Goal: Navigation & Orientation: Find specific page/section

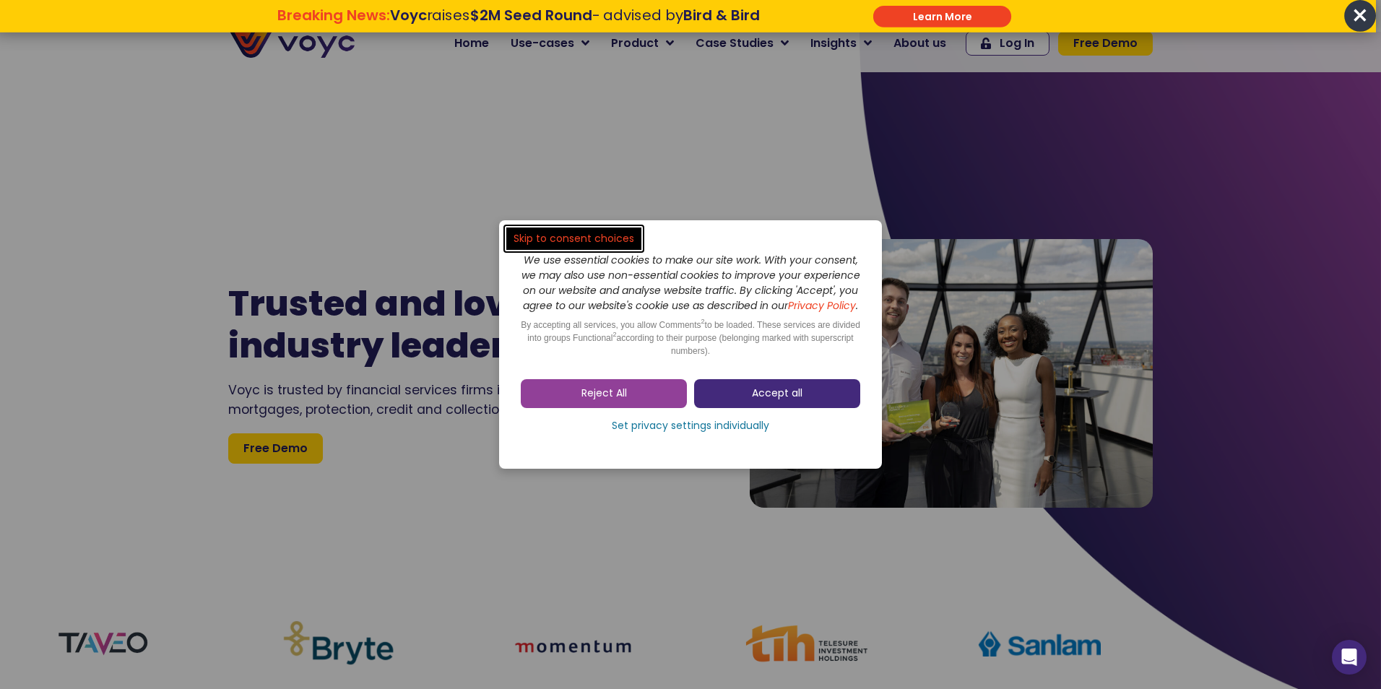
click at [774, 401] on span "Accept all" at bounding box center [777, 393] width 51 height 14
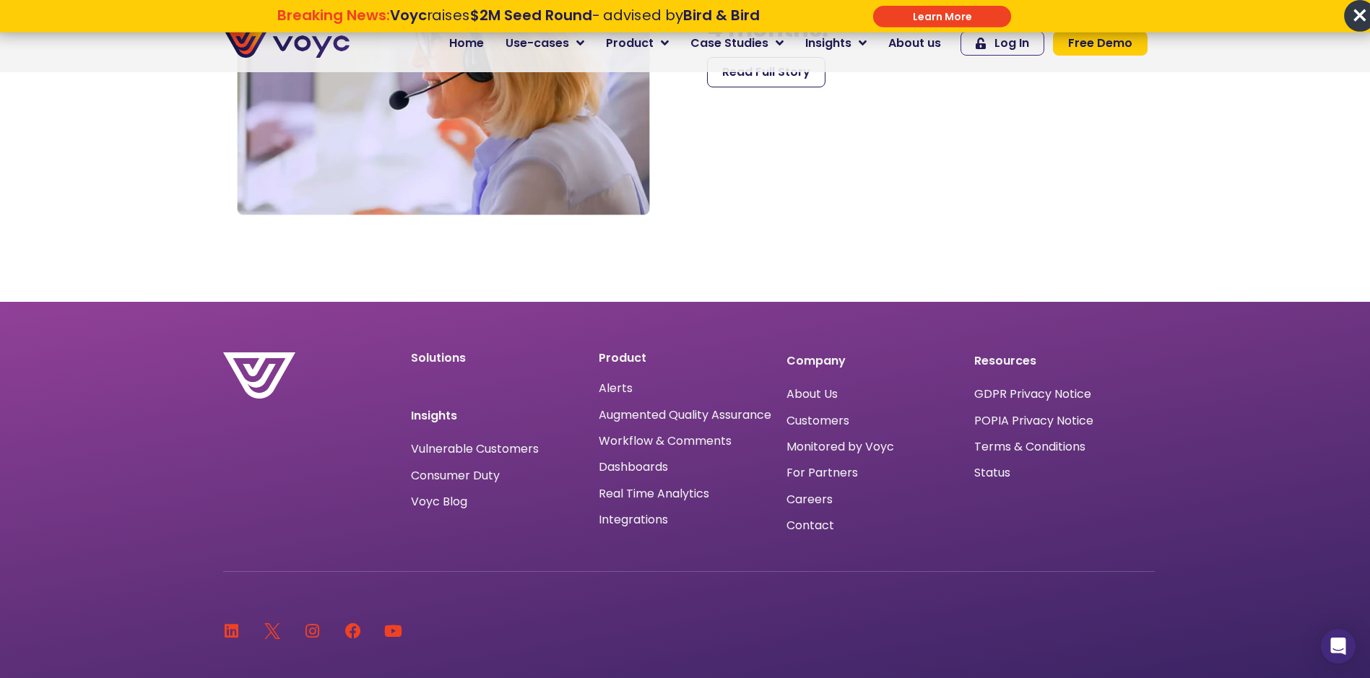
scroll to position [5013, 0]
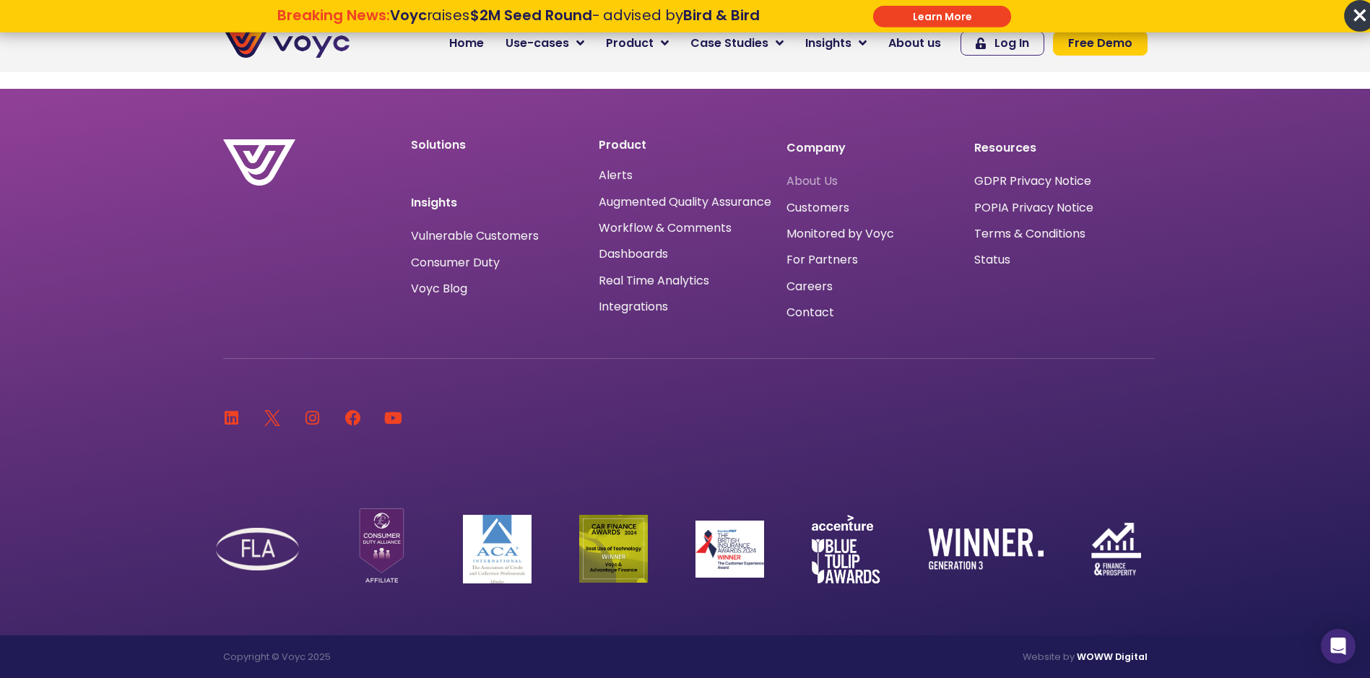
click at [825, 181] on span "About Us" at bounding box center [811, 181] width 51 height 0
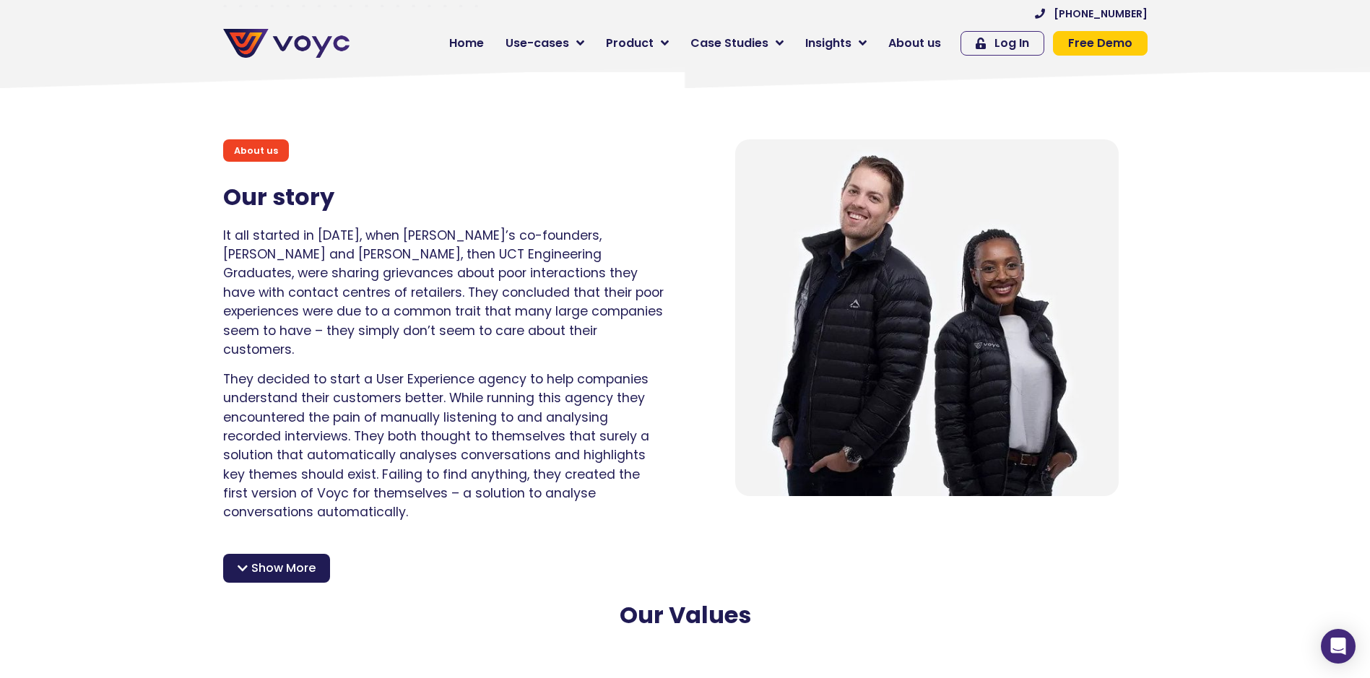
scroll to position [1092, 0]
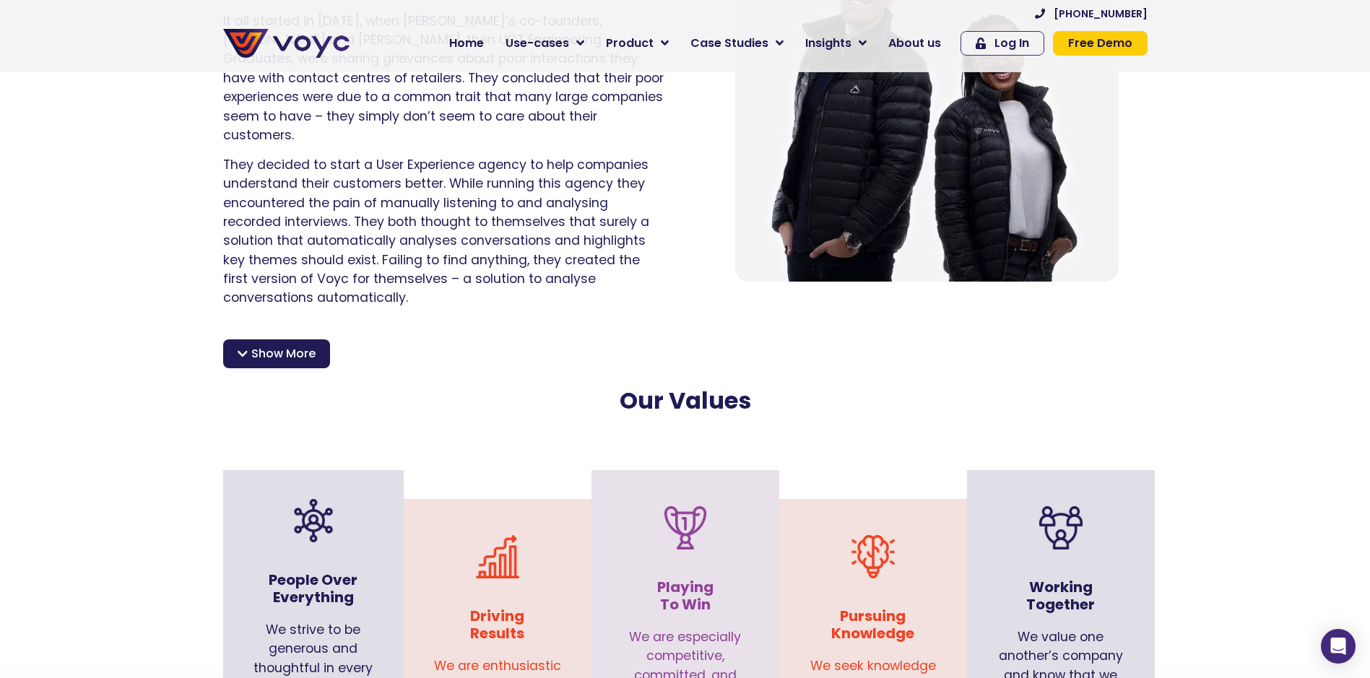
click at [243, 348] on icon at bounding box center [243, 354] width 10 height 12
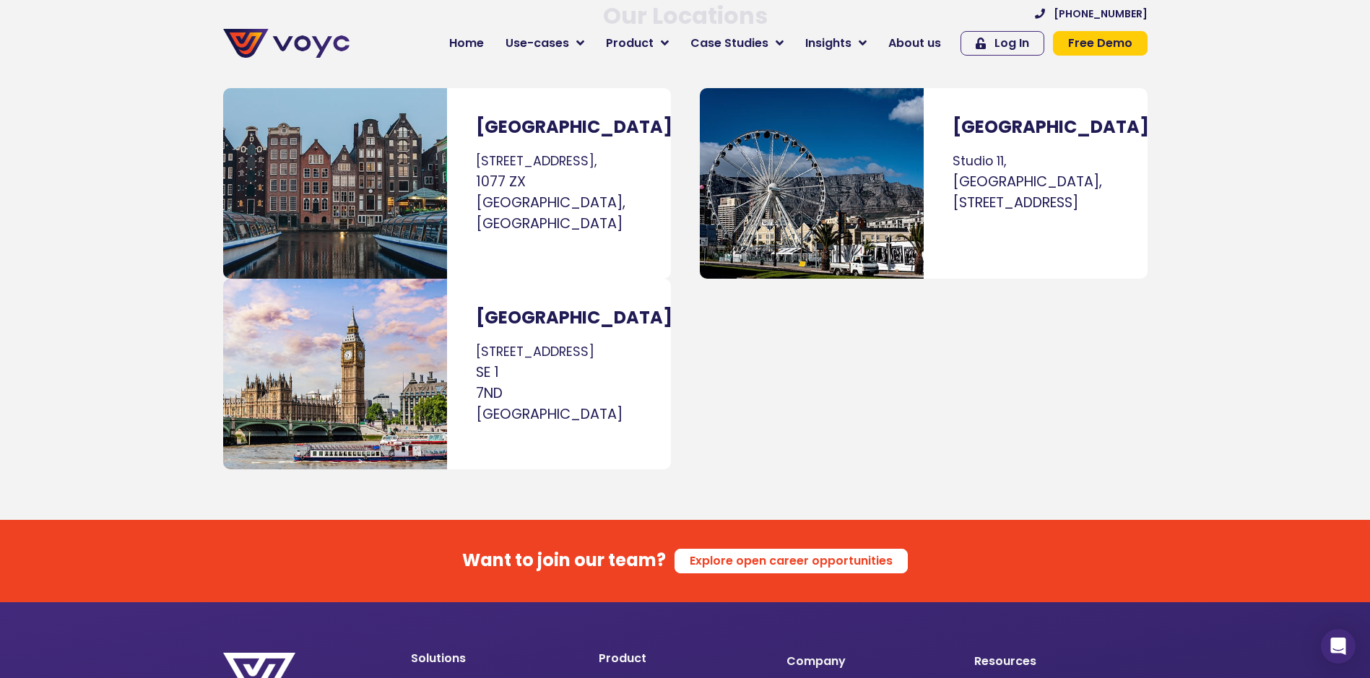
scroll to position [8941, 0]
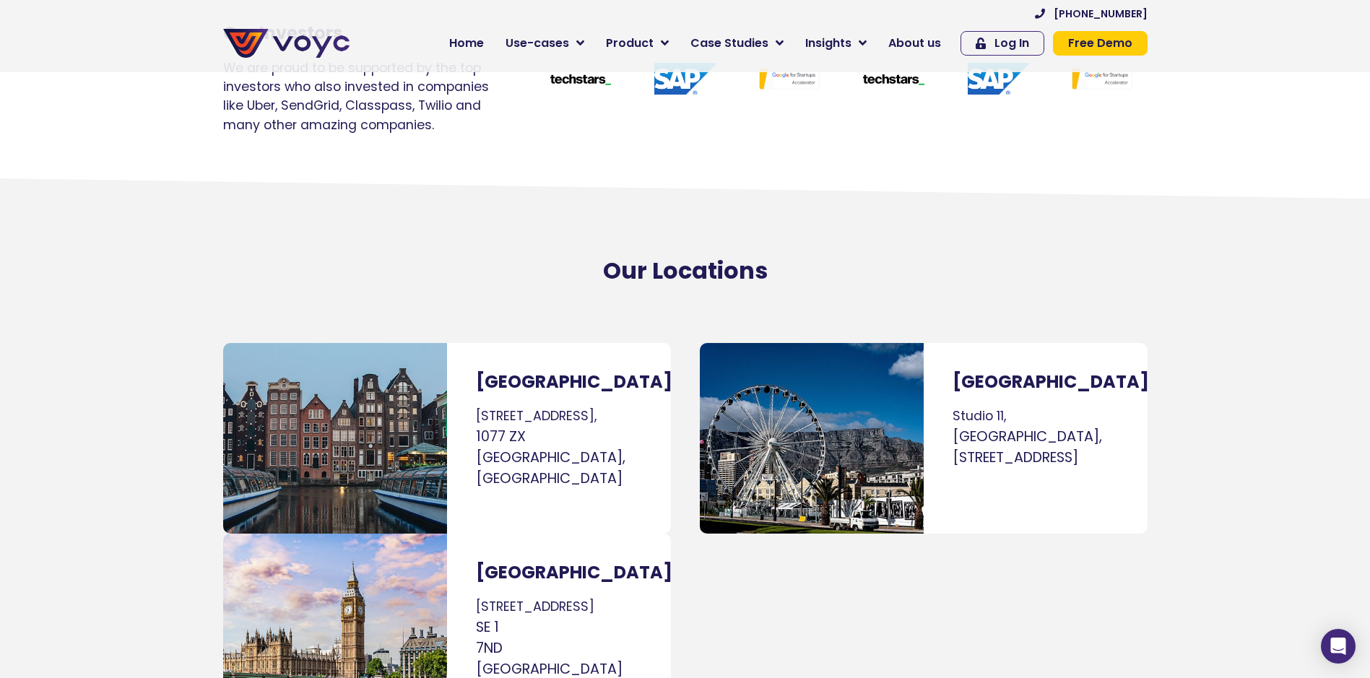
drag, startPoint x: 1126, startPoint y: 401, endPoint x: 955, endPoint y: 340, distance: 180.9
click at [955, 343] on div "Cape Town Studio 11, Montebello Design Centre, 31 Newlands Avenue, Newlands, Ca…" at bounding box center [1036, 438] width 224 height 191
drag, startPoint x: 955, startPoint y: 340, endPoint x: 965, endPoint y: 347, distance: 12.0
copy p "Studio 11, Montebello Design Centre, 31 Newlands Avenue, Newlands, Cape Town"
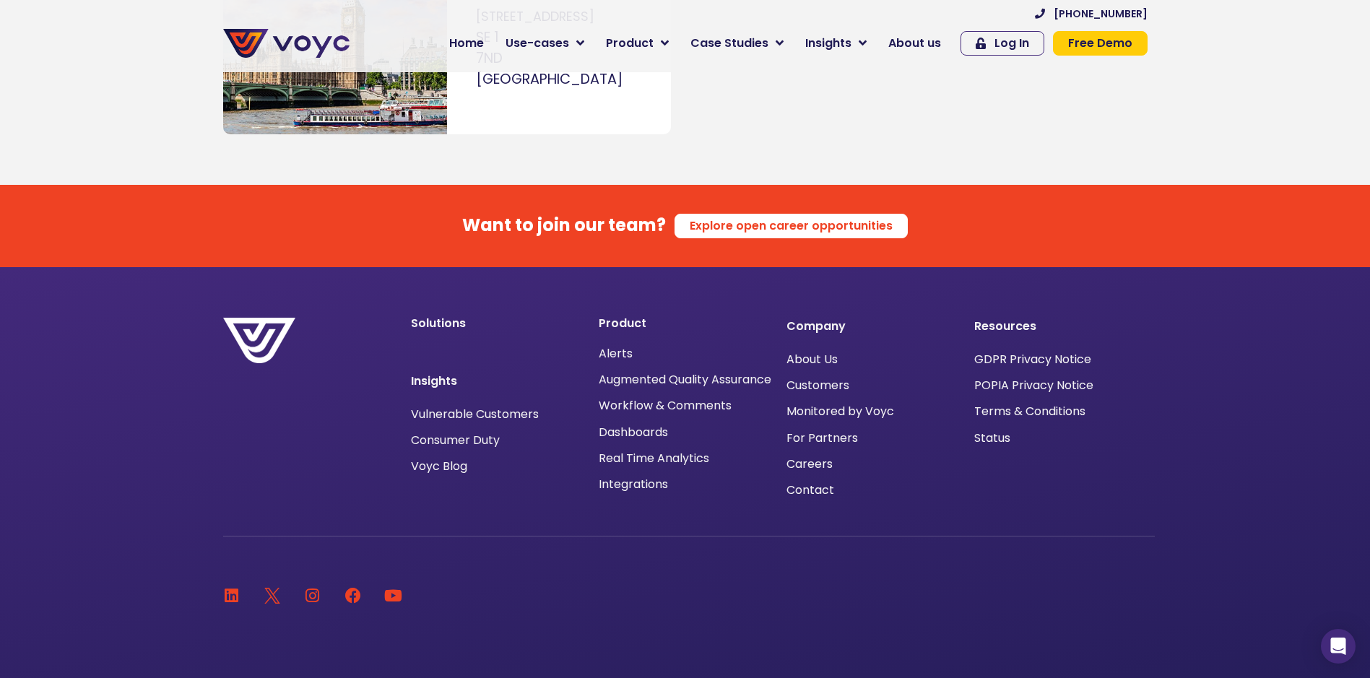
scroll to position [9640, 0]
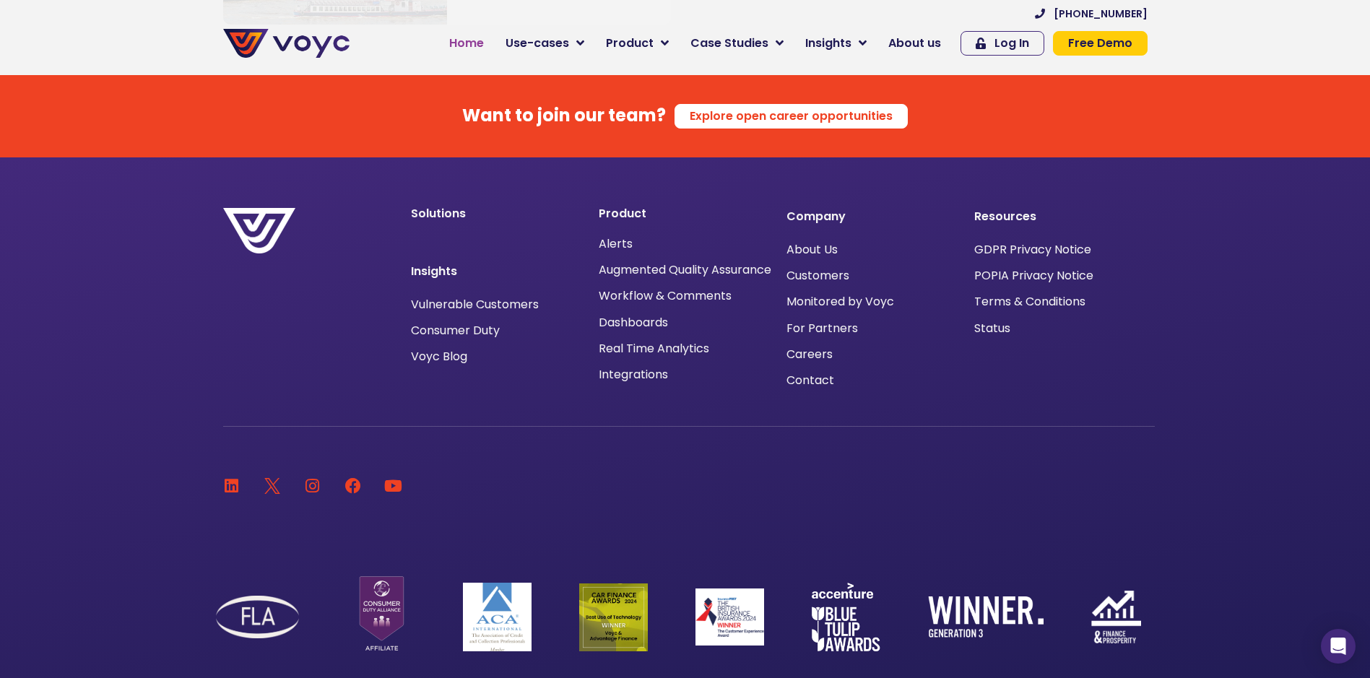
click at [466, 50] on span "Home" at bounding box center [466, 43] width 35 height 17
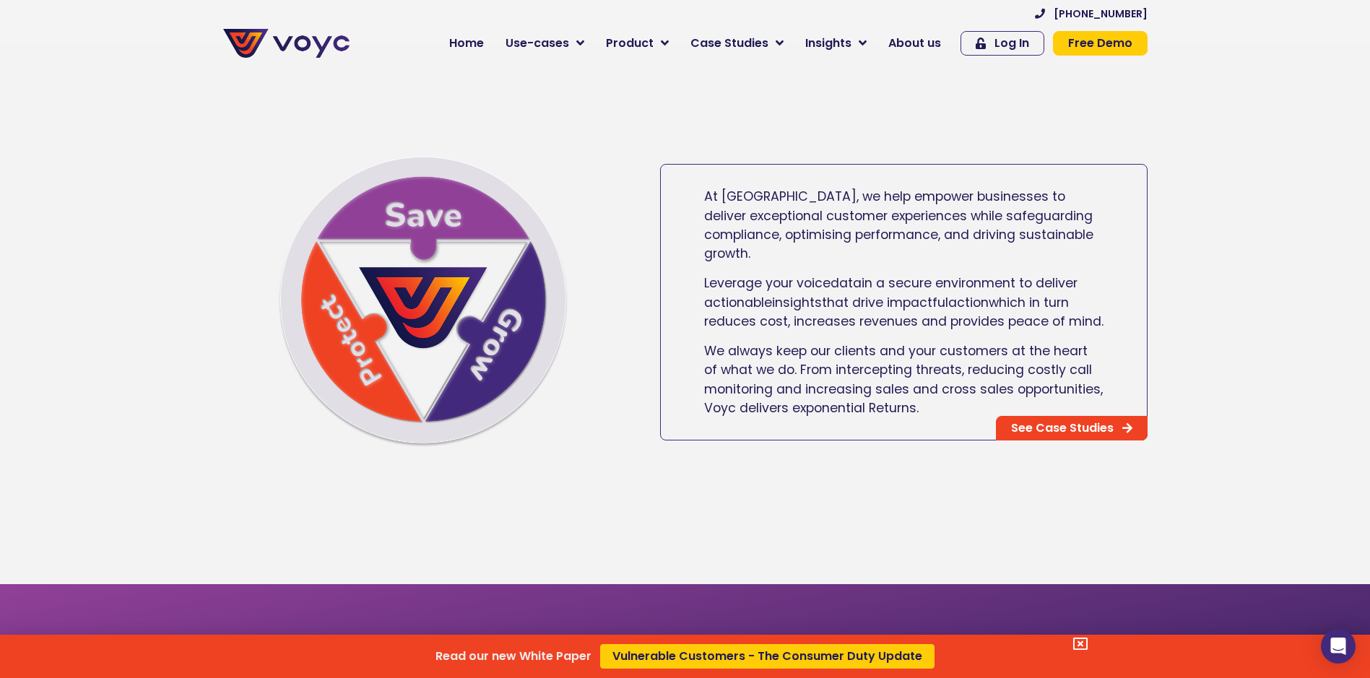
scroll to position [1059, 0]
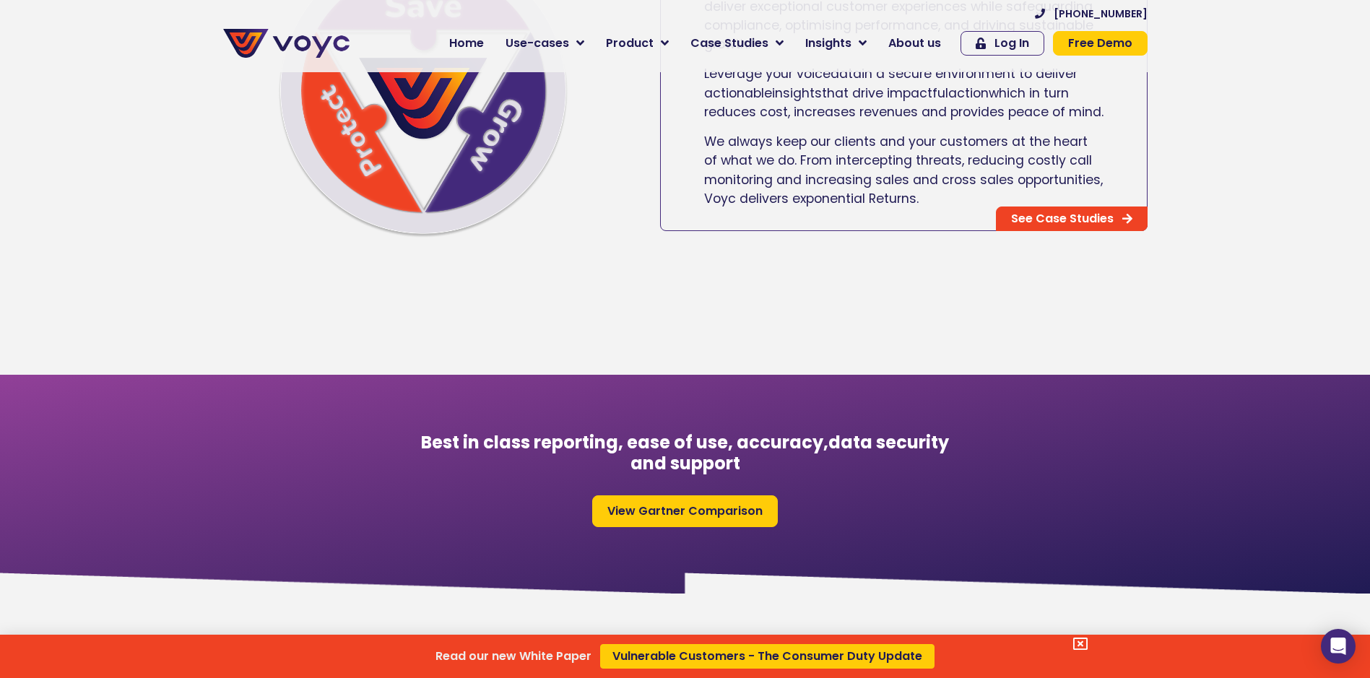
drag, startPoint x: 1066, startPoint y: 231, endPoint x: 1009, endPoint y: 284, distance: 77.7
click at [1009, 284] on div "Read our new White Paper Vulnerable Customers - The Consumer Duty Update" at bounding box center [685, 339] width 1370 height 678
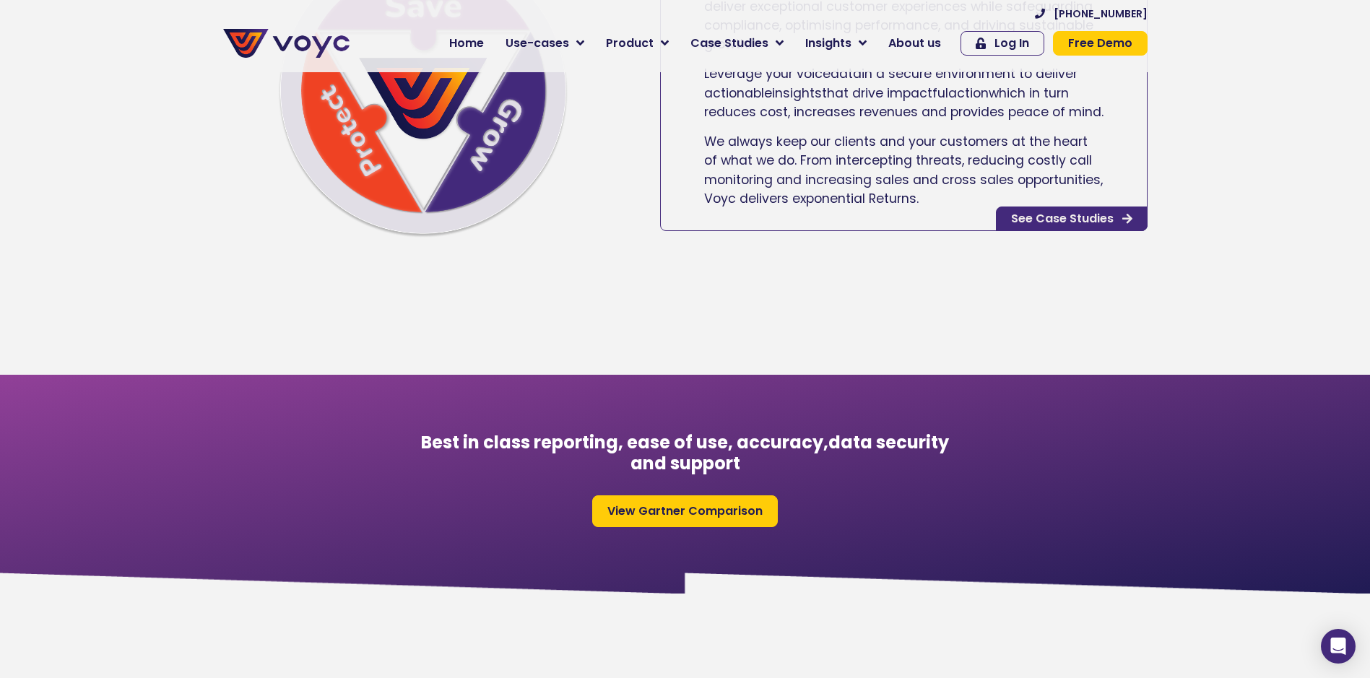
click at [1049, 225] on span "See Case Studies" at bounding box center [1062, 219] width 103 height 12
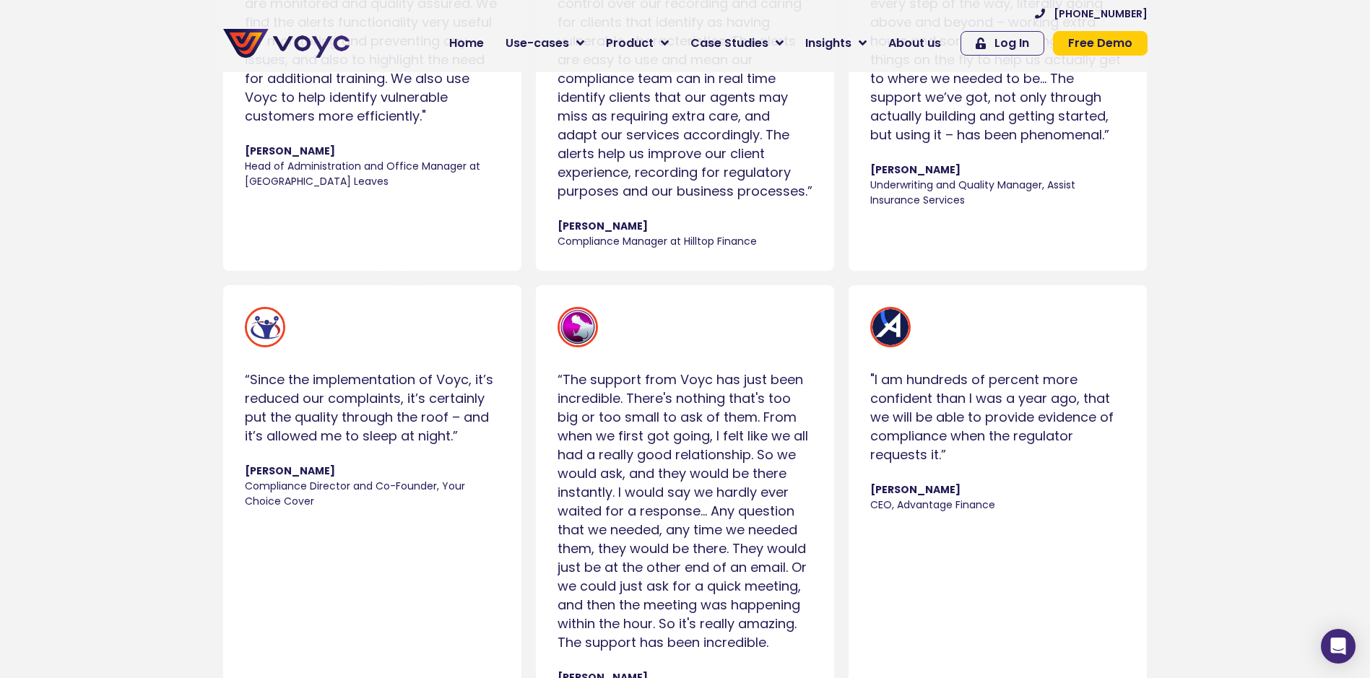
scroll to position [1420, 0]
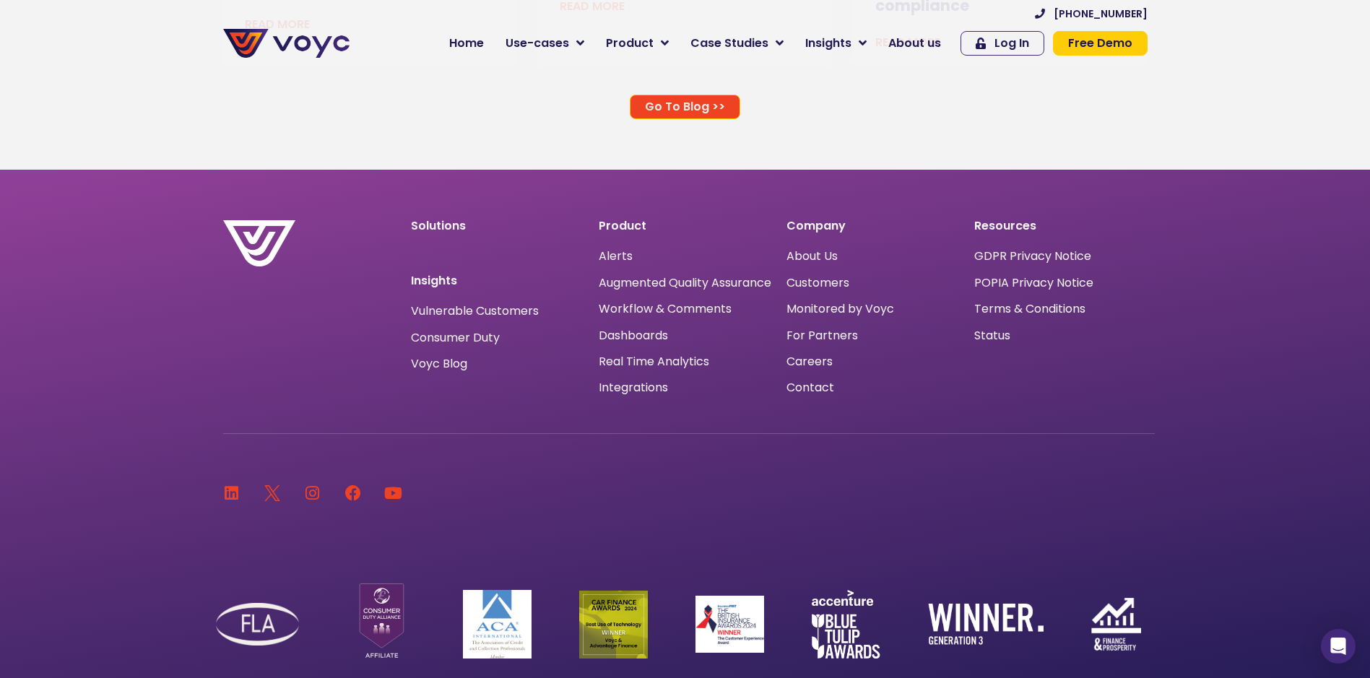
scroll to position [9713, 0]
